Goal: Task Accomplishment & Management: Complete application form

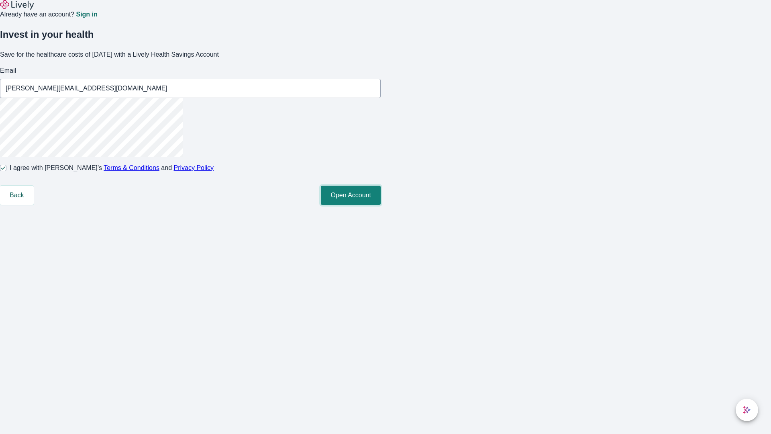
click at [381, 205] on button "Open Account" at bounding box center [351, 195] width 60 height 19
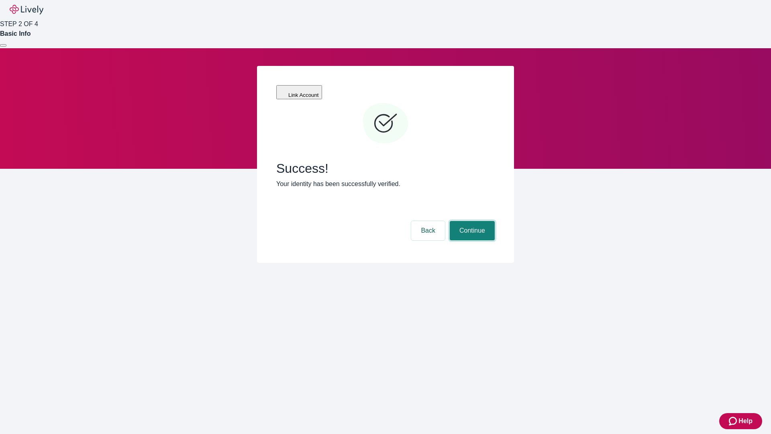
click at [471, 221] on button "Continue" at bounding box center [472, 230] width 45 height 19
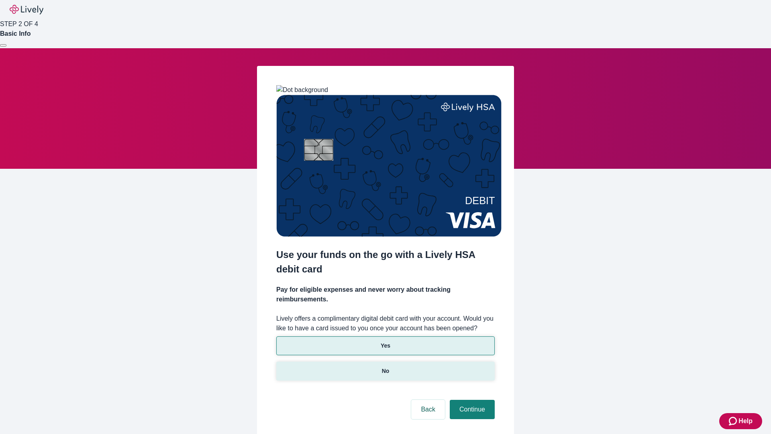
click at [385, 367] on p "No" at bounding box center [386, 371] width 8 height 8
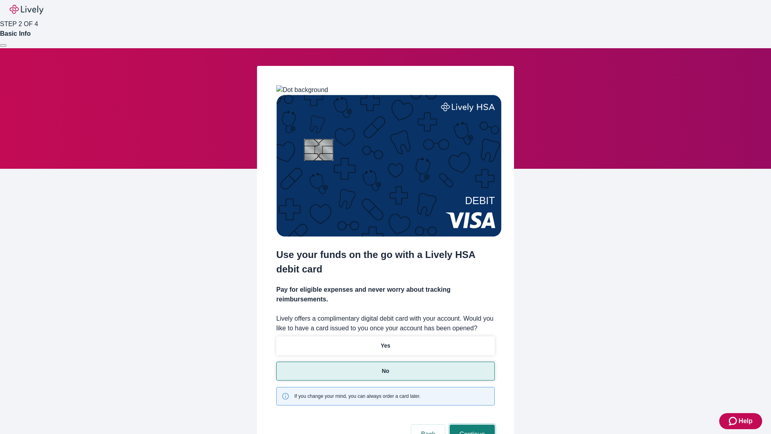
click at [471, 425] on button "Continue" at bounding box center [472, 434] width 45 height 19
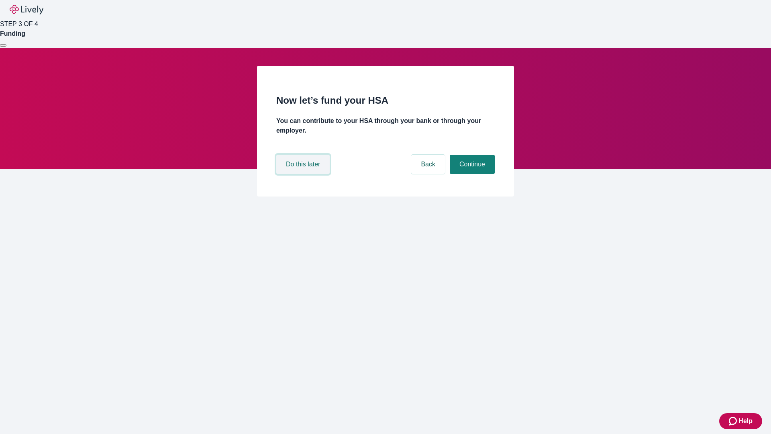
click at [304, 174] on button "Do this later" at bounding box center [302, 164] width 53 height 19
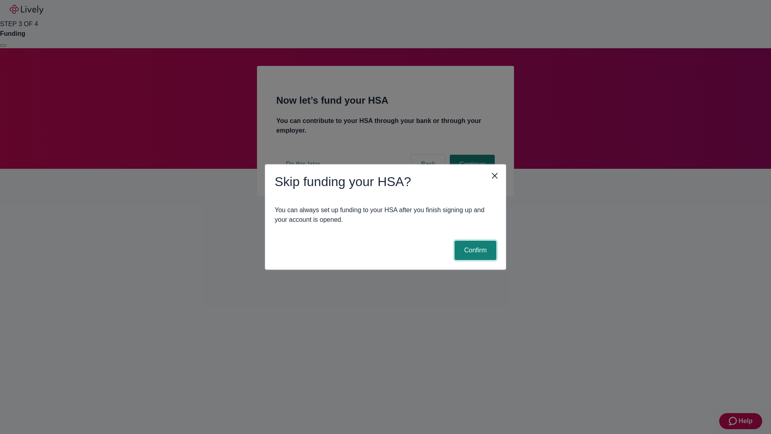
click at [474, 250] on button "Confirm" at bounding box center [476, 250] width 42 height 19
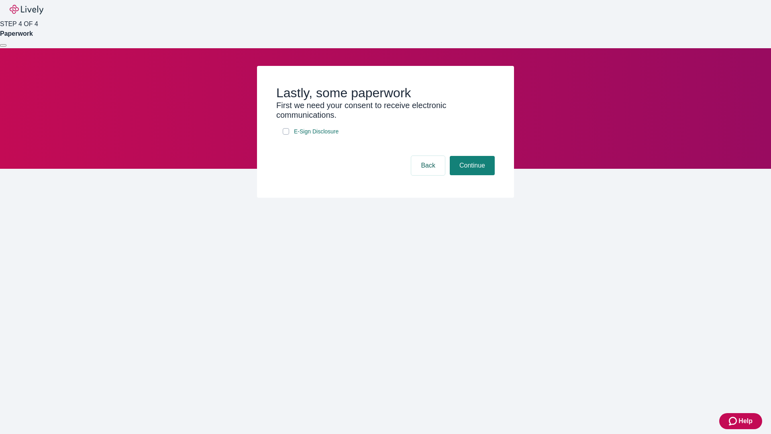
click at [286, 135] on input "E-Sign Disclosure" at bounding box center [286, 131] width 6 height 6
checkbox input "true"
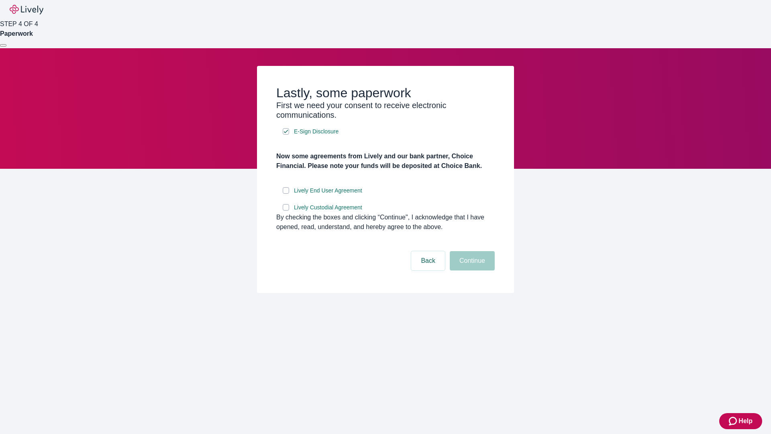
click at [286, 194] on input "Lively End User Agreement" at bounding box center [286, 190] width 6 height 6
checkbox input "true"
click at [286, 210] on input "Lively Custodial Agreement" at bounding box center [286, 207] width 6 height 6
checkbox input "true"
click at [471, 270] on button "Continue" at bounding box center [472, 260] width 45 height 19
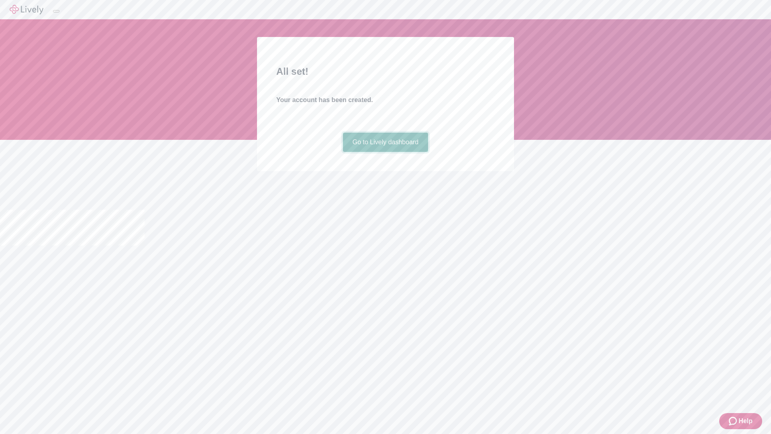
click at [385, 152] on link "Go to Lively dashboard" at bounding box center [386, 142] width 86 height 19
